Goal: Information Seeking & Learning: Find specific fact

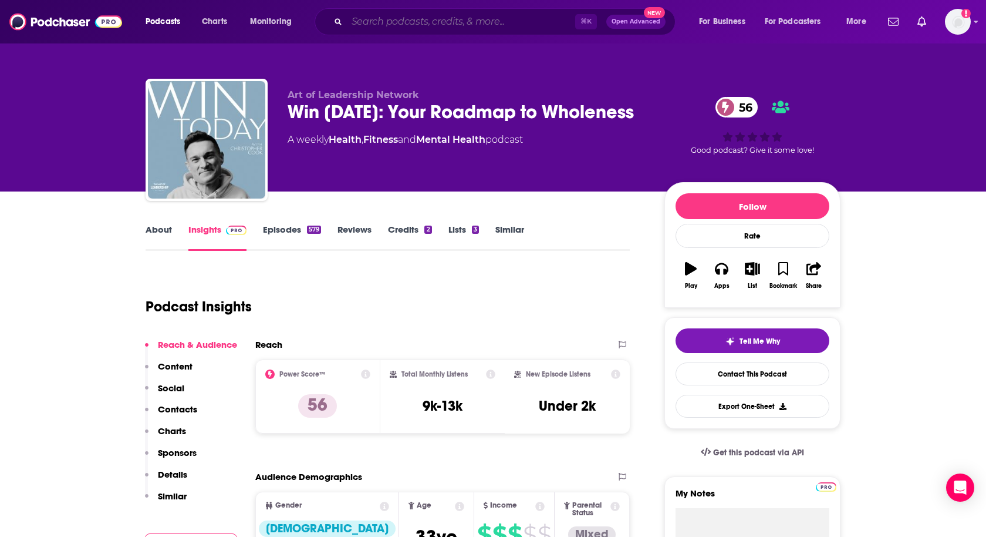
click at [409, 26] on input "Search podcasts, credits, & more..." at bounding box center [461, 21] width 228 height 19
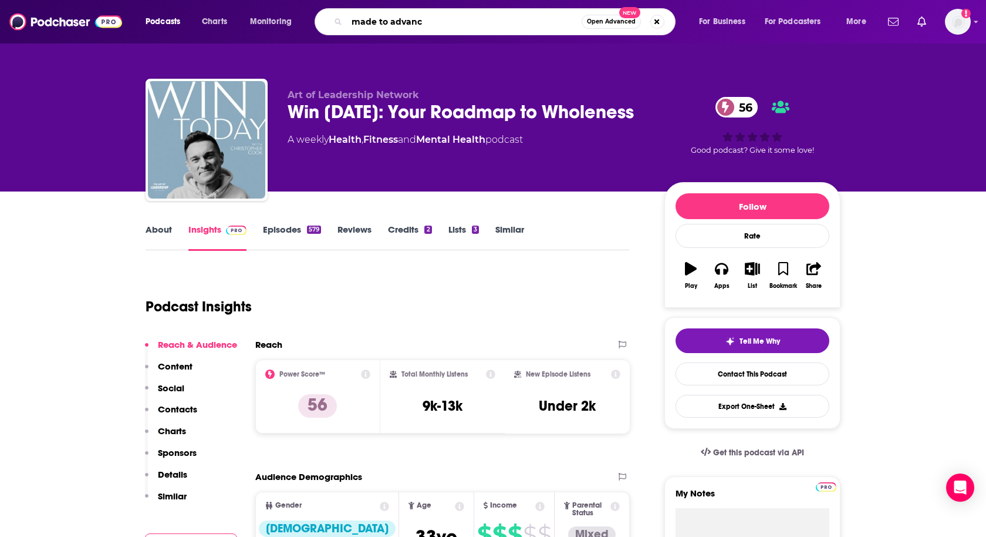
type input "made to advance"
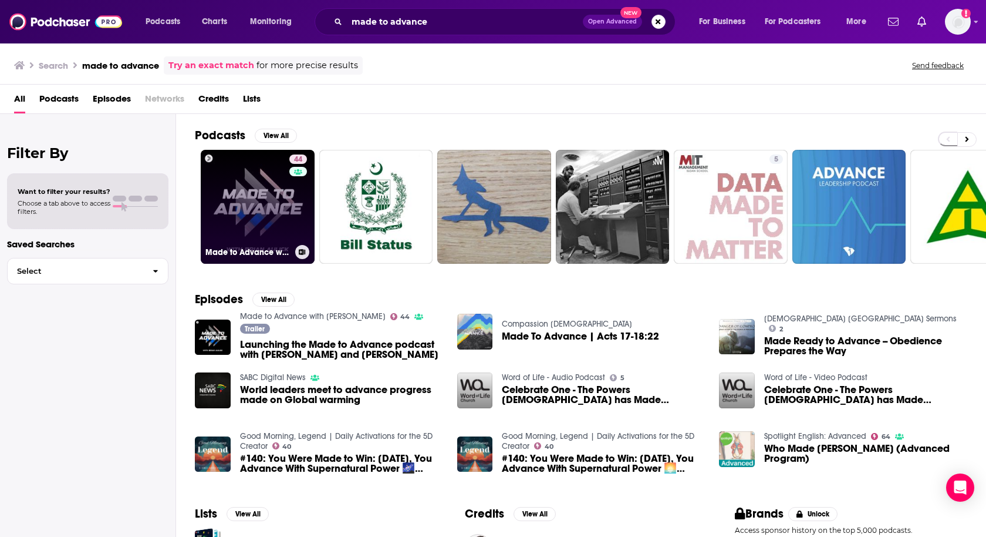
click at [263, 218] on link "44 Made to Advance with [PERSON_NAME]" at bounding box center [258, 207] width 114 height 114
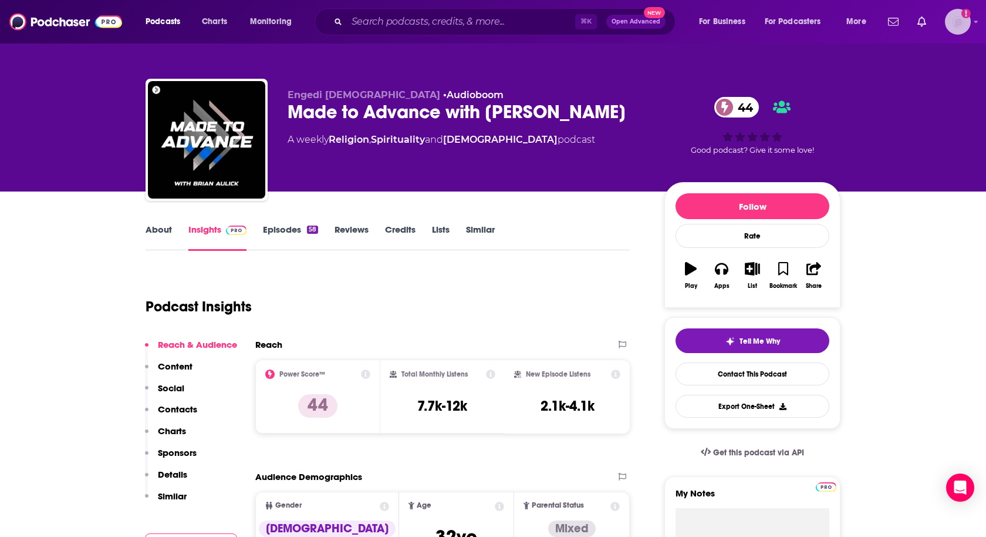
click at [951, 31] on img "Logged in as heidi.egloff" at bounding box center [958, 22] width 26 height 26
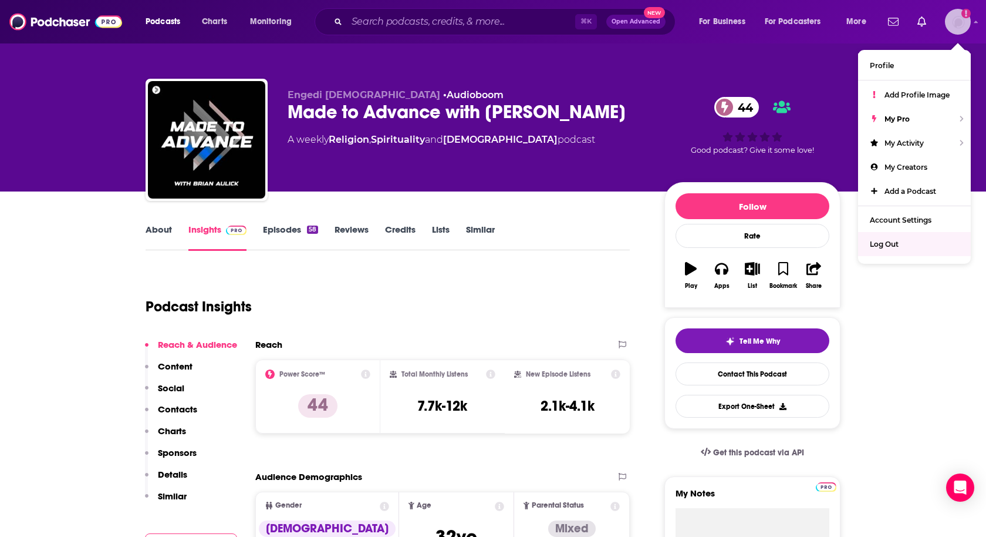
click at [894, 250] on div "Log Out" at bounding box center [914, 244] width 113 height 24
